Goal: Check status: Check status

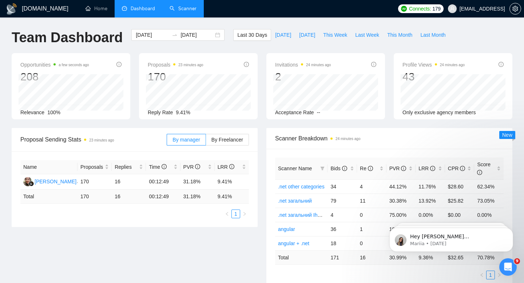
click at [177, 11] on link "Scanner" at bounding box center [182, 8] width 27 height 6
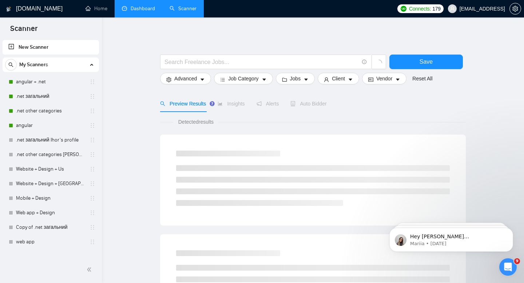
click at [140, 5] on link "Dashboard" at bounding box center [138, 8] width 33 height 6
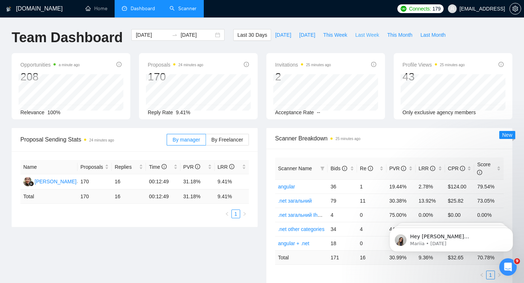
click at [309, 38] on span "Last Week" at bounding box center [367, 35] width 24 height 8
type input "[DATE]"
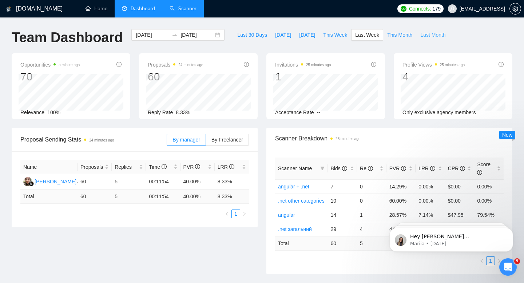
click at [309, 33] on span "Last Month" at bounding box center [432, 35] width 25 height 8
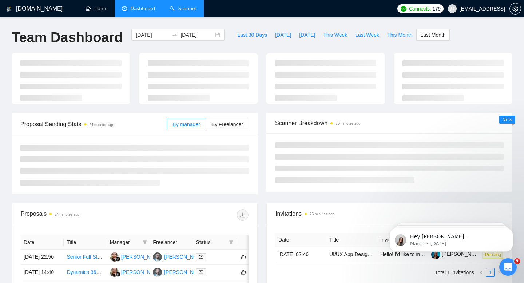
type input "[DATE]"
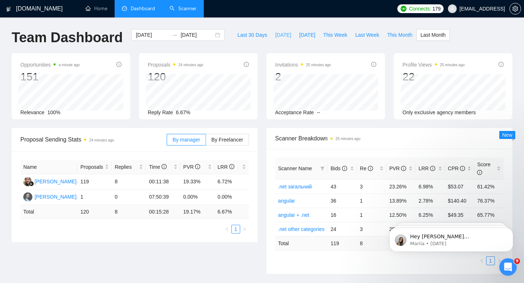
click at [277, 39] on span "[DATE]" at bounding box center [283, 35] width 16 height 8
type input "[DATE]"
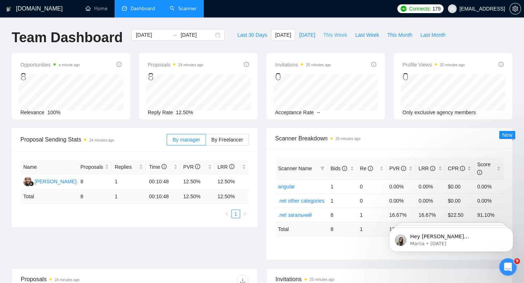
click at [309, 35] on span "This Week" at bounding box center [335, 35] width 24 height 8
type input "[DATE]"
